Goal: Book appointment/travel/reservation

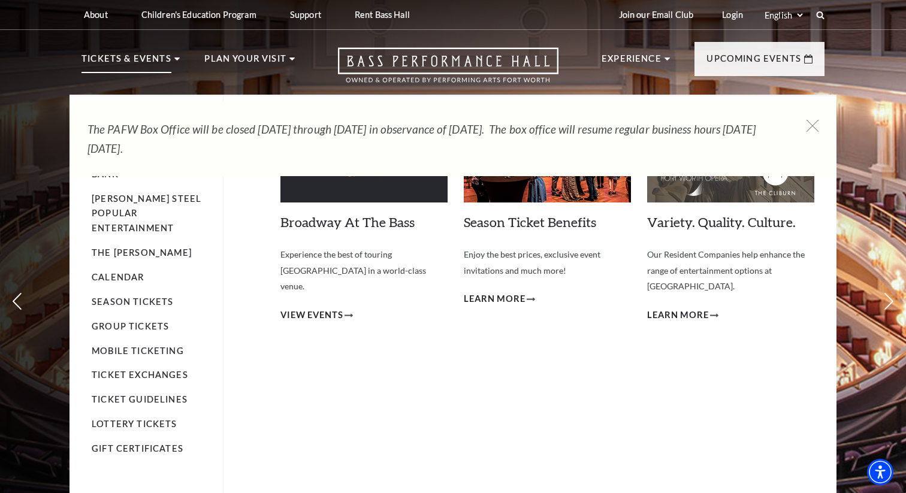
click at [149, 55] on p "Tickets & Events" at bounding box center [127, 63] width 90 height 22
click at [131, 272] on link "Calendar" at bounding box center [118, 277] width 52 height 10
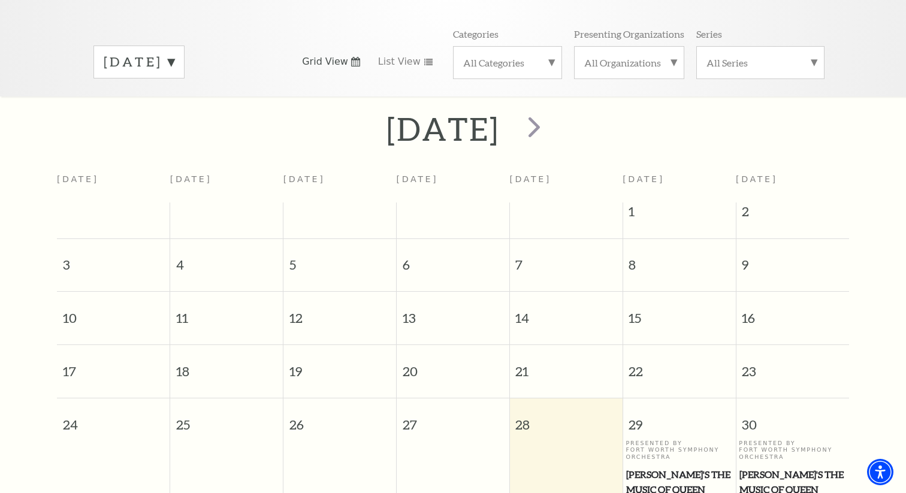
scroll to position [80, 0]
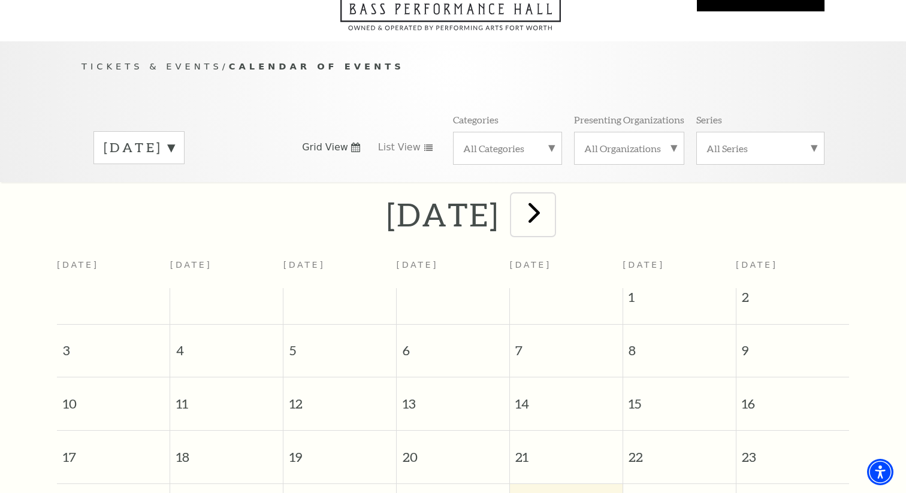
click at [551, 202] on span "next" at bounding box center [534, 212] width 34 height 34
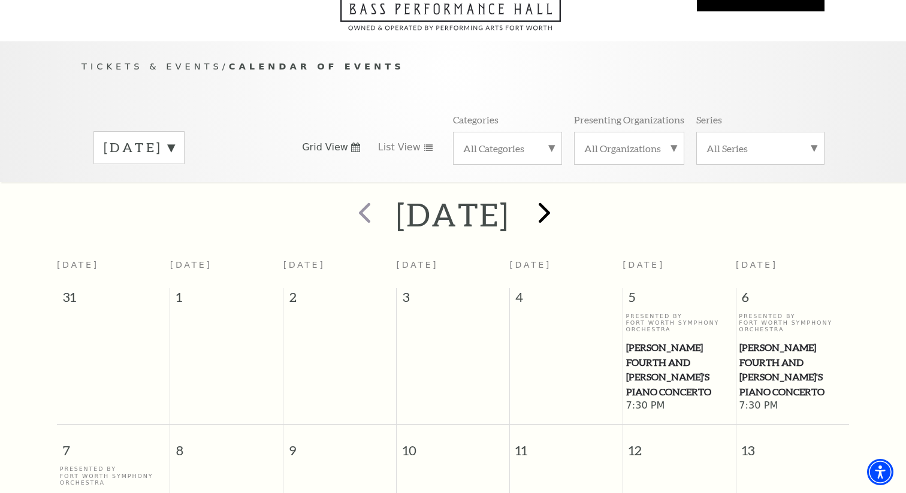
scroll to position [106, 0]
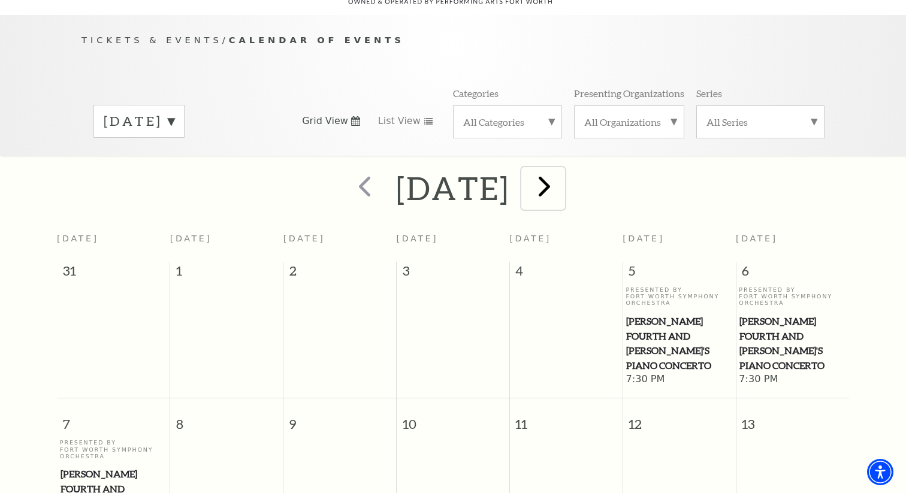
click at [562, 183] on span "next" at bounding box center [544, 186] width 34 height 34
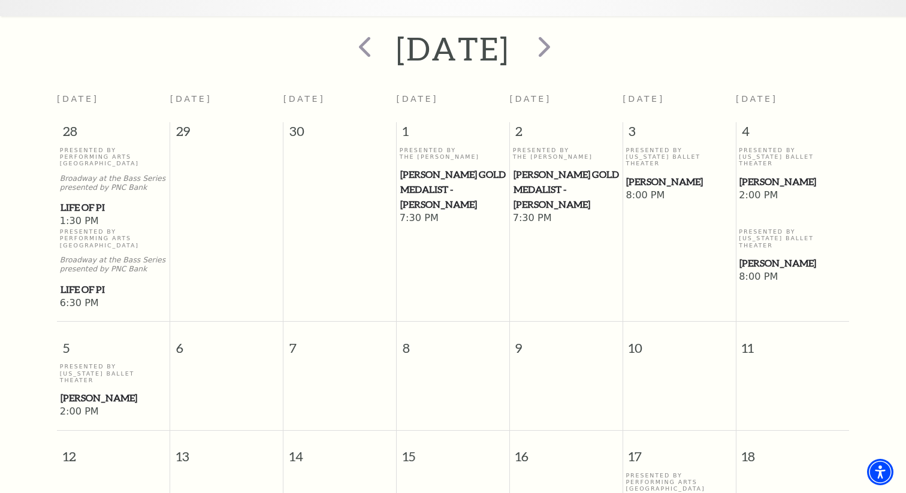
scroll to position [0, 0]
